Goal: Find specific page/section

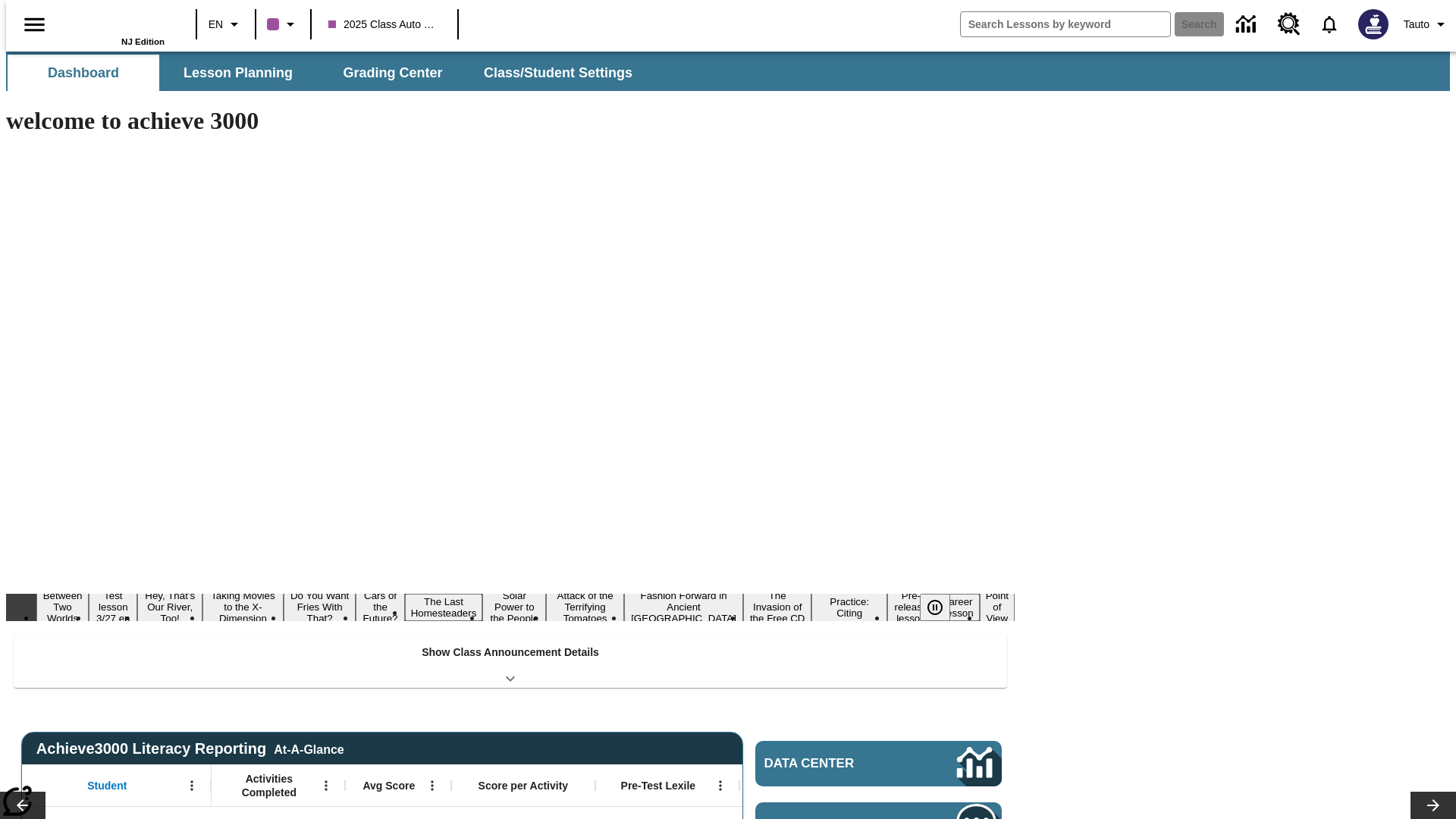
type input "-1"
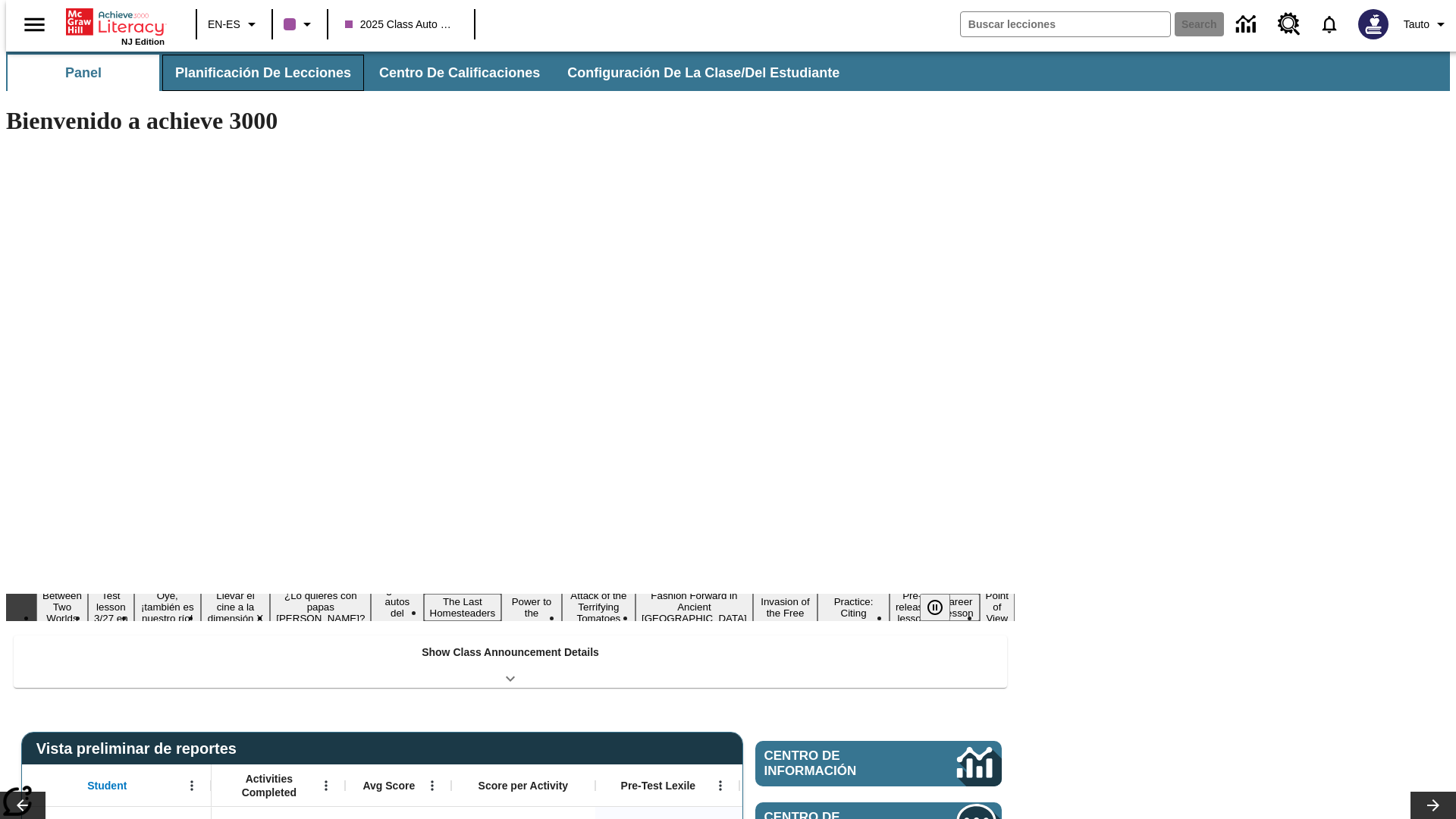
click at [254, 73] on button "Planificación de lecciones" at bounding box center [263, 73] width 202 height 36
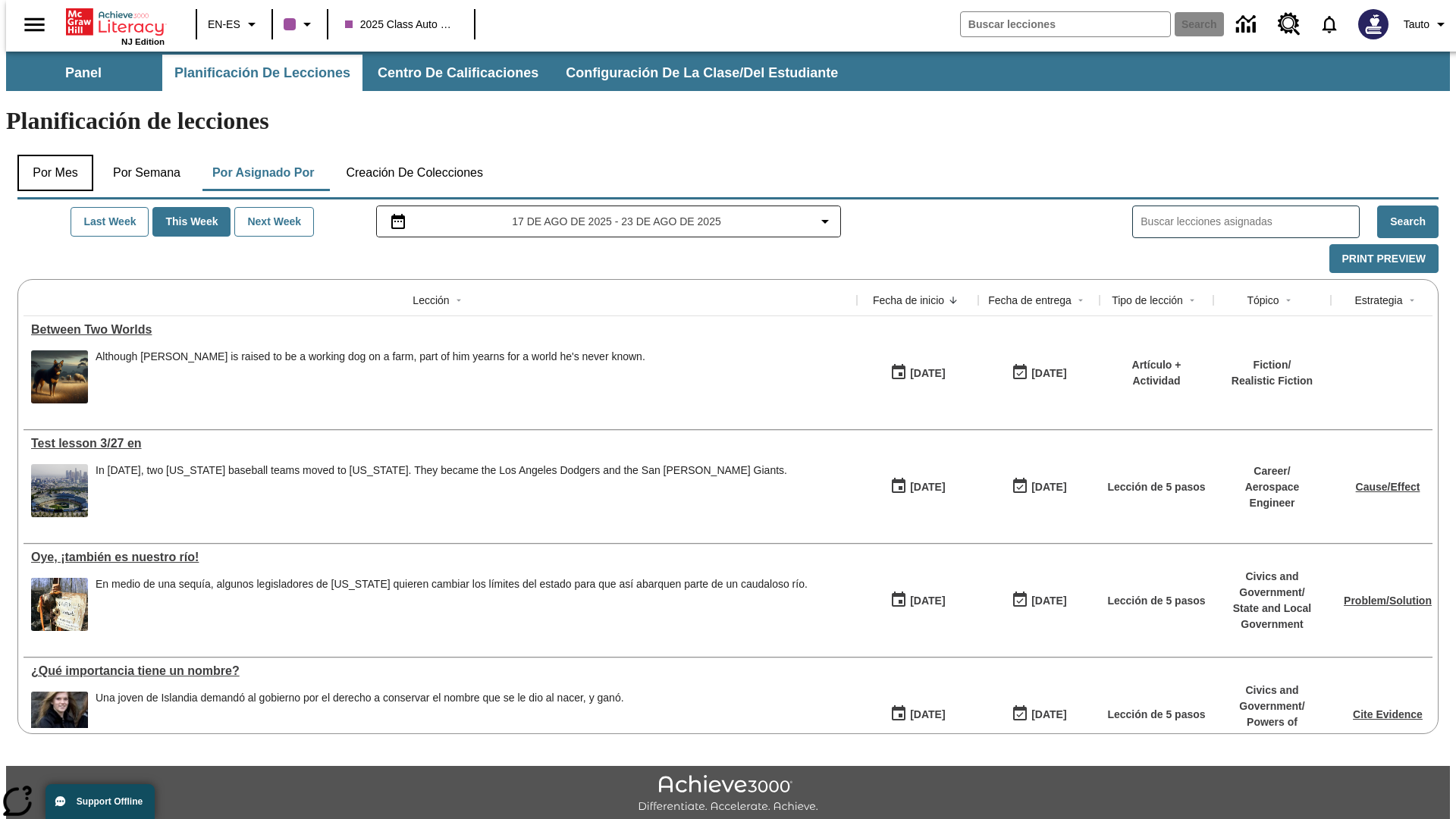
click at [49, 155] on button "Por mes" at bounding box center [55, 173] width 76 height 36
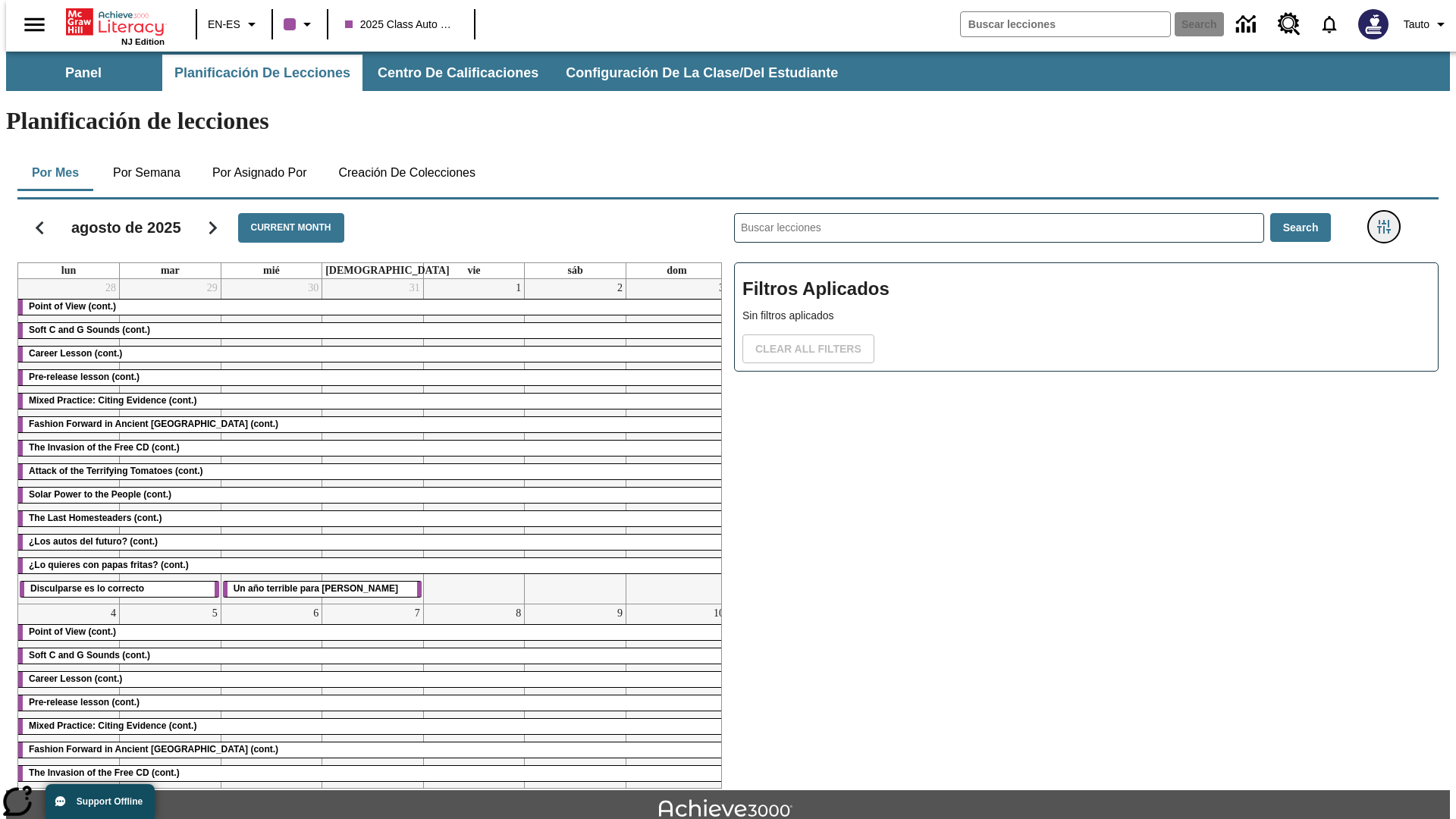
click at [1388, 220] on icon "Menú lateral de filtros" at bounding box center [1383, 226] width 14 height 14
